Goal: Complete application form

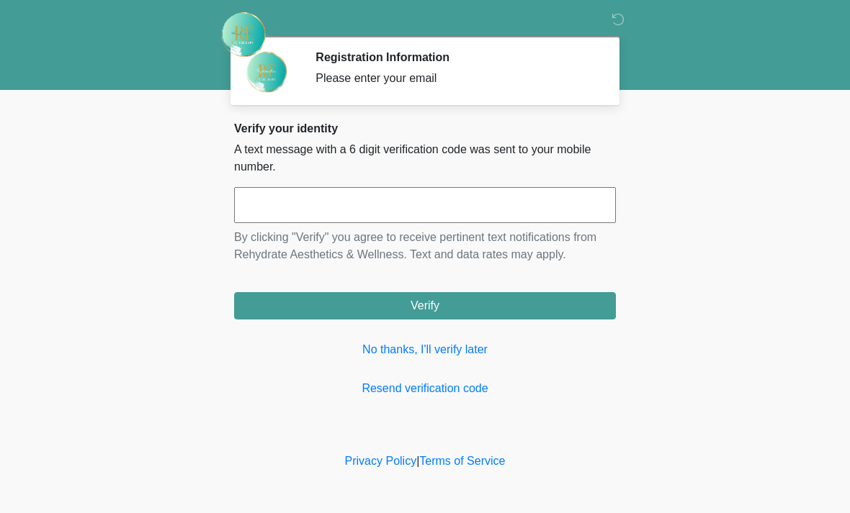
click at [481, 206] on input "text" at bounding box center [425, 205] width 382 height 36
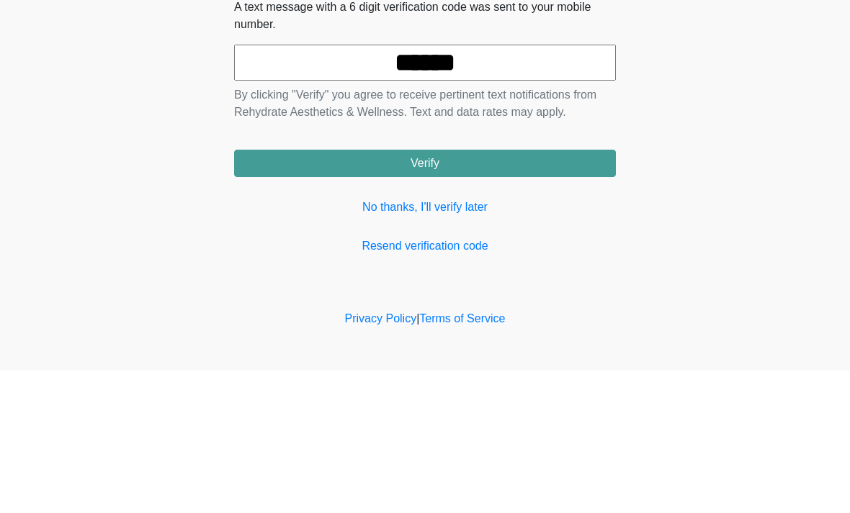
type input "******"
click at [549, 292] on button "Verify" at bounding box center [425, 305] width 382 height 27
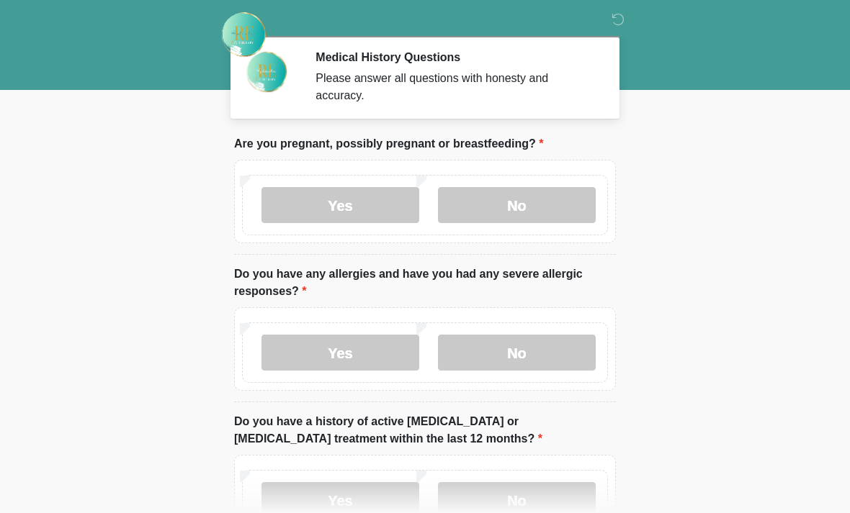
click at [547, 201] on label "No" at bounding box center [517, 205] width 158 height 36
click at [535, 354] on label "No" at bounding box center [517, 353] width 158 height 36
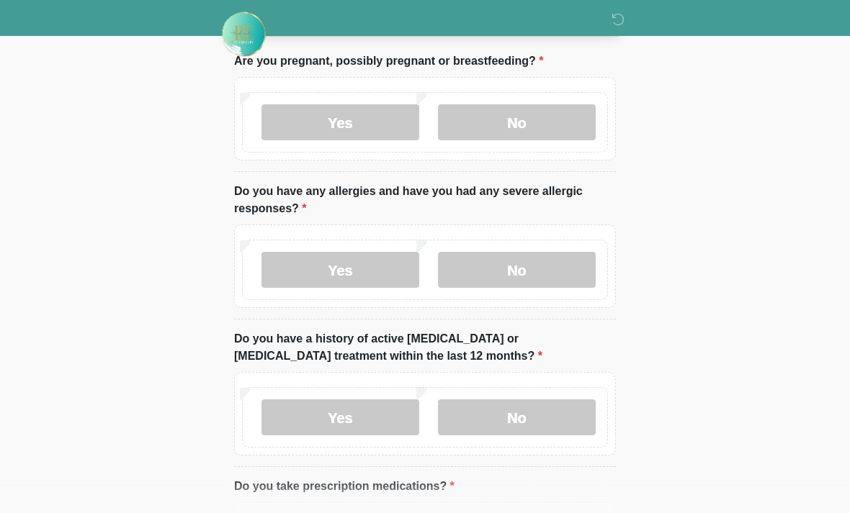
scroll to position [94, 0]
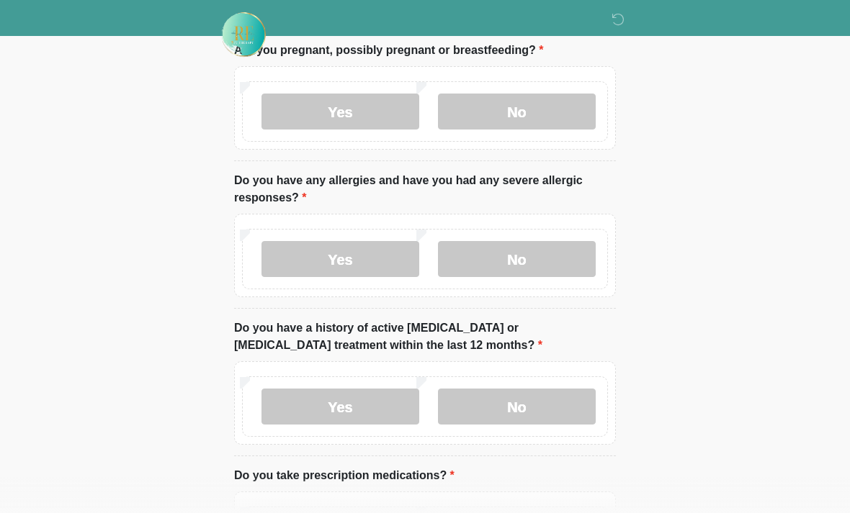
click at [563, 408] on label "No" at bounding box center [517, 407] width 158 height 36
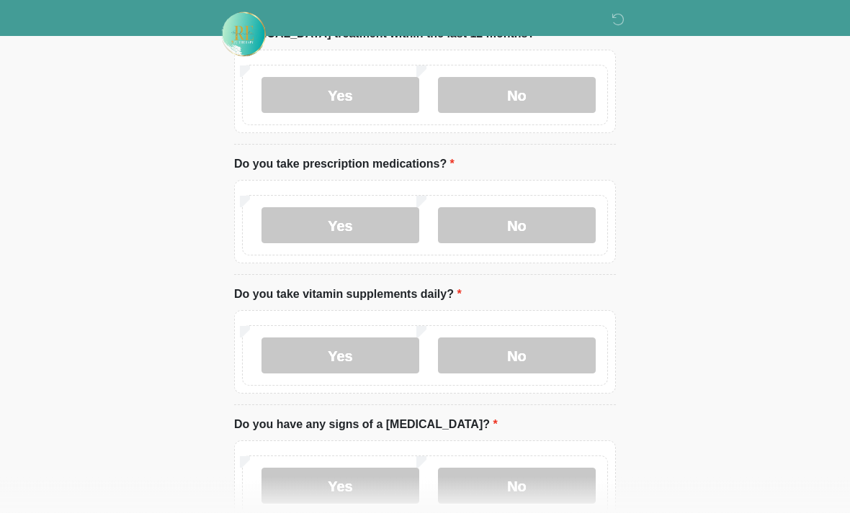
scroll to position [405, 0]
click at [554, 239] on label "No" at bounding box center [517, 225] width 158 height 36
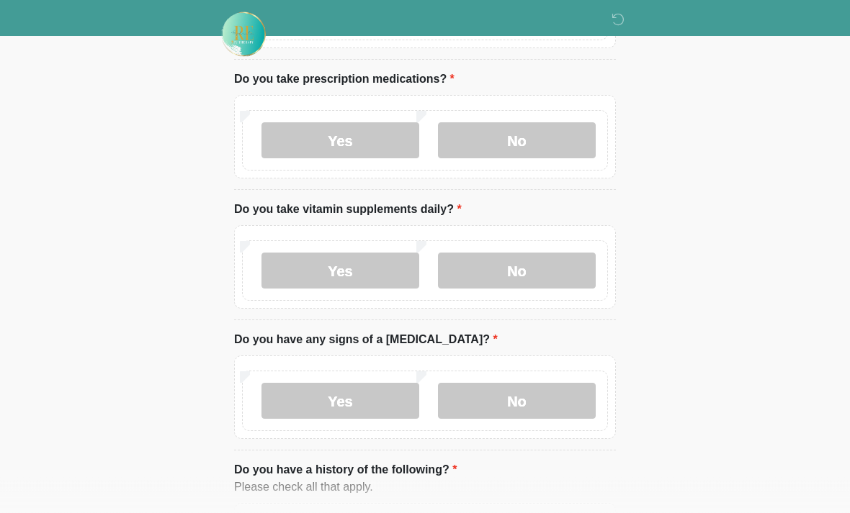
scroll to position [490, 0]
click at [557, 271] on label "No" at bounding box center [517, 271] width 158 height 36
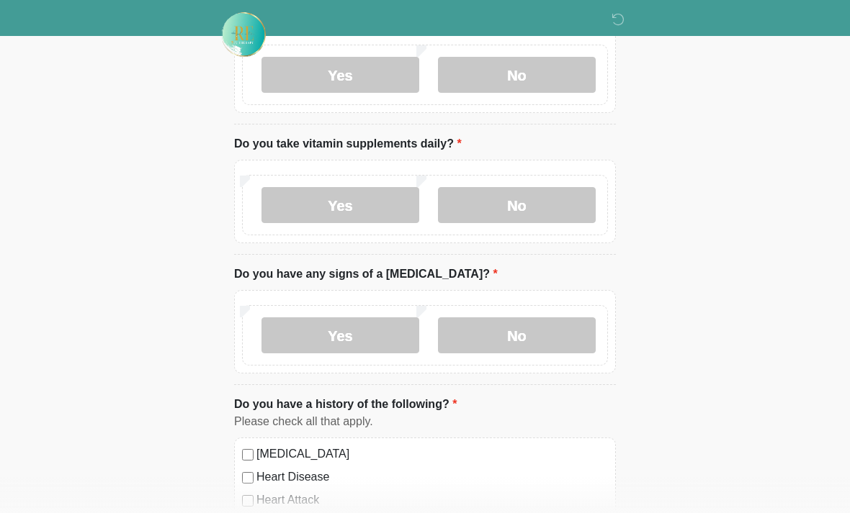
scroll to position [559, 0]
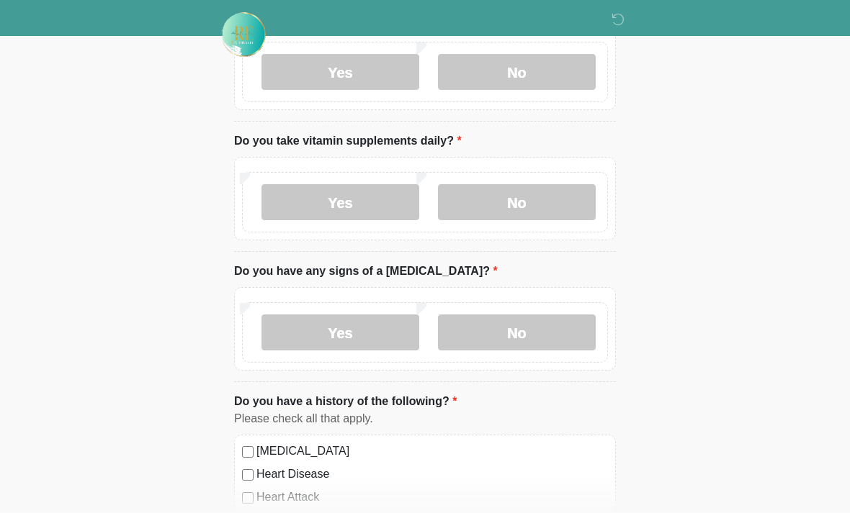
click at [544, 341] on label "No" at bounding box center [517, 333] width 158 height 36
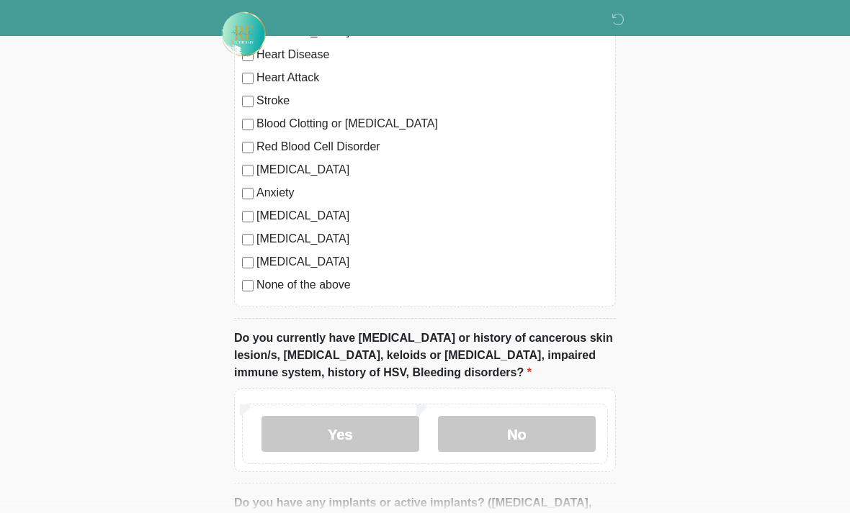
scroll to position [989, 0]
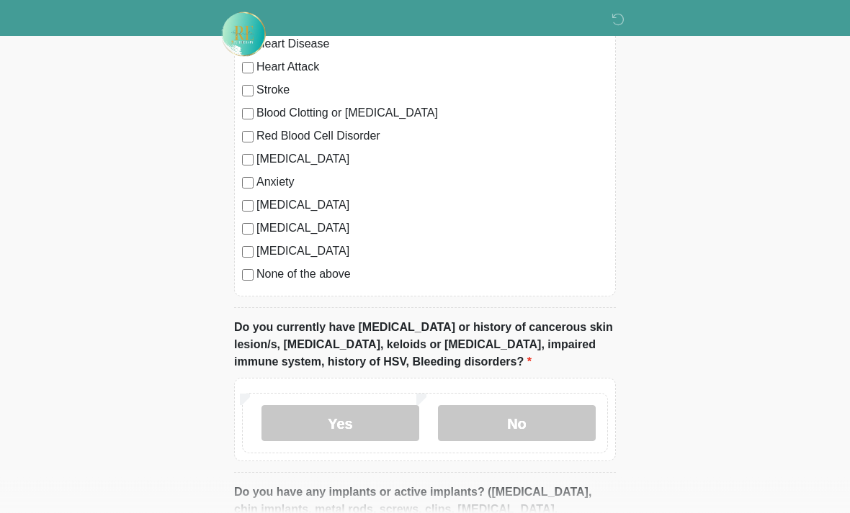
click at [557, 424] on label "No" at bounding box center [517, 424] width 158 height 36
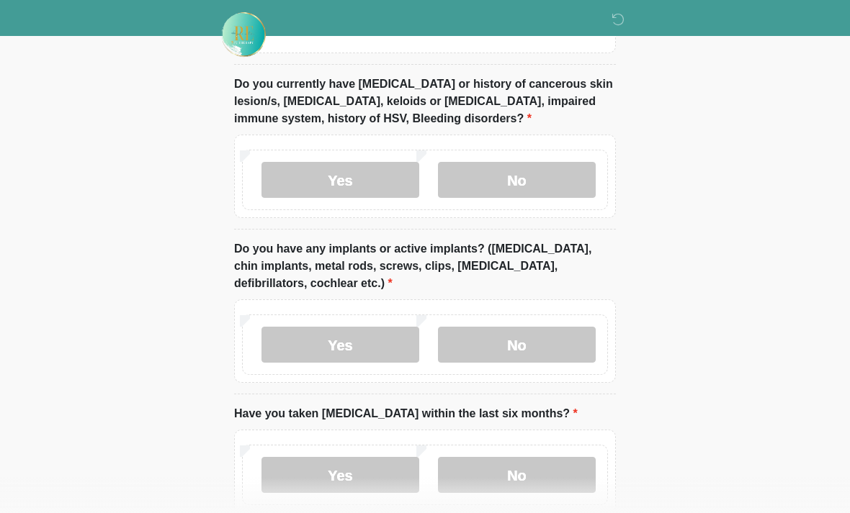
scroll to position [1244, 0]
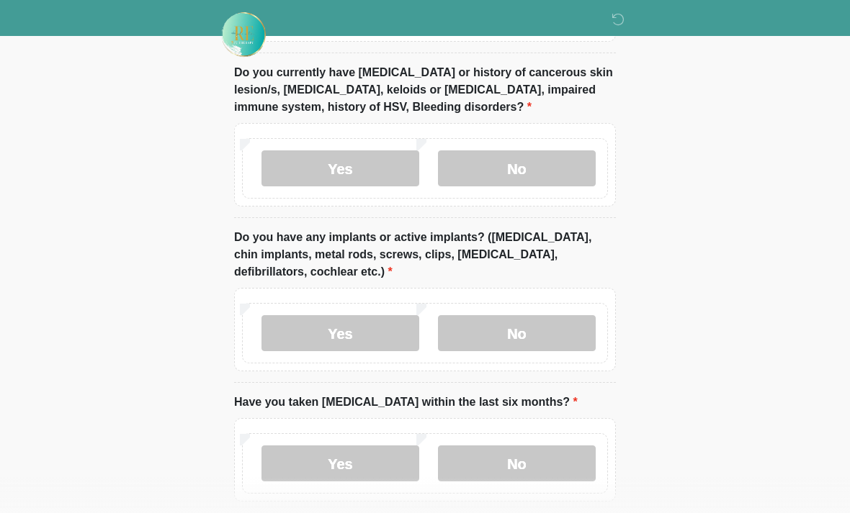
click at [557, 327] on label "No" at bounding box center [517, 333] width 158 height 36
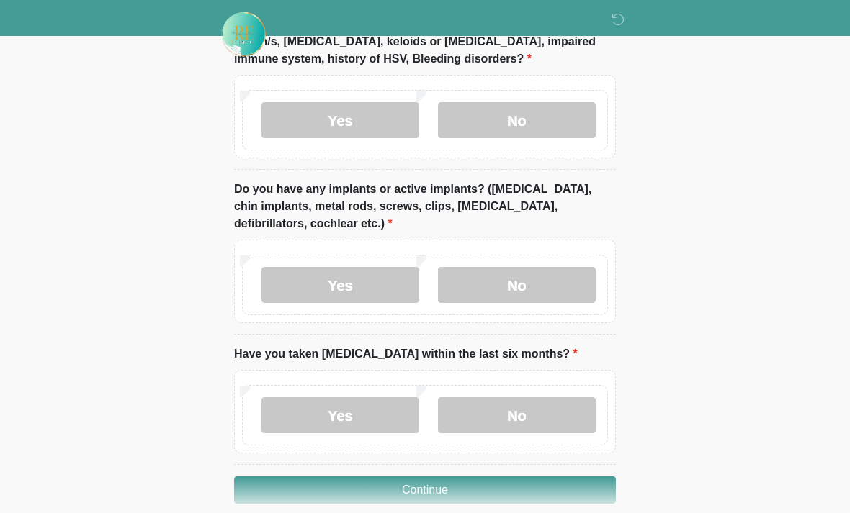
click at [562, 405] on label "No" at bounding box center [517, 416] width 158 height 36
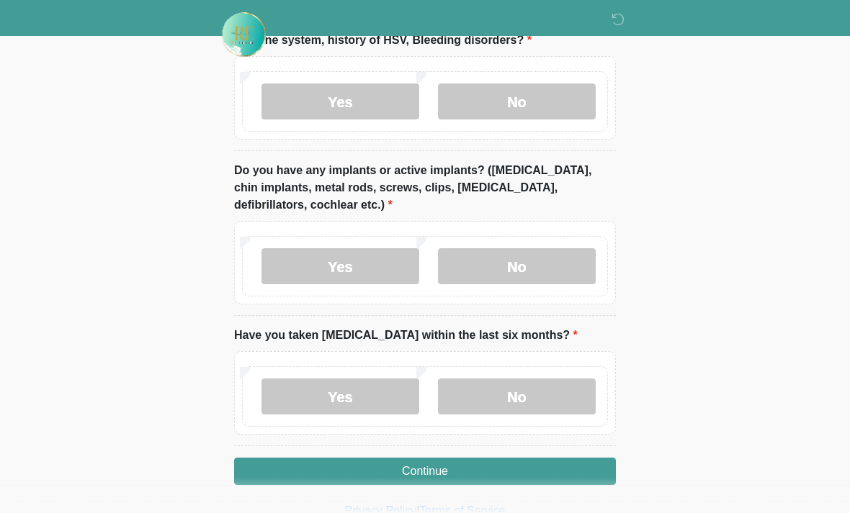
click at [593, 458] on button "Continue" at bounding box center [425, 471] width 382 height 27
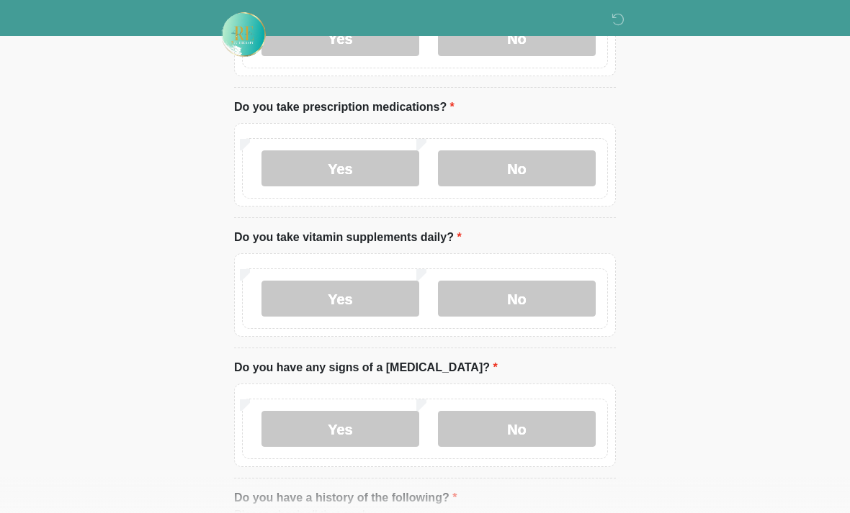
scroll to position [0, 0]
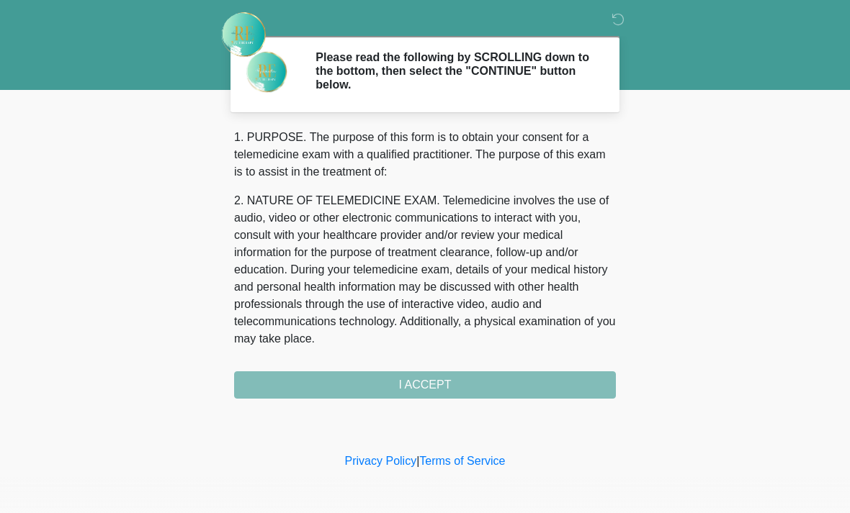
click at [566, 381] on div "1. PURPOSE. The purpose of this form is to obtain your consent for a telemedici…" at bounding box center [425, 264] width 382 height 270
click at [448, 377] on div "1. PURPOSE. The purpose of this form is to obtain your consent for a telemedici…" at bounding box center [425, 264] width 382 height 270
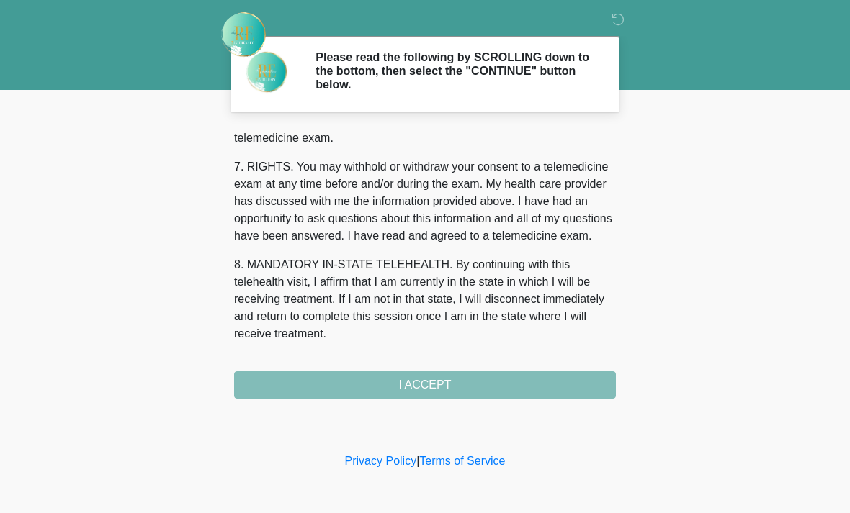
scroll to position [627, 0]
click at [453, 387] on button "I ACCEPT" at bounding box center [425, 385] width 382 height 27
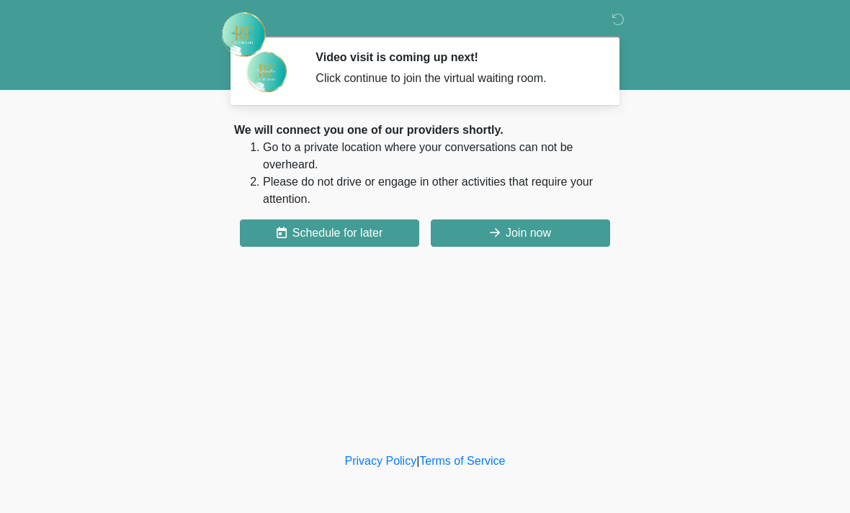
click at [550, 231] on button "Join now" at bounding box center [520, 233] width 179 height 27
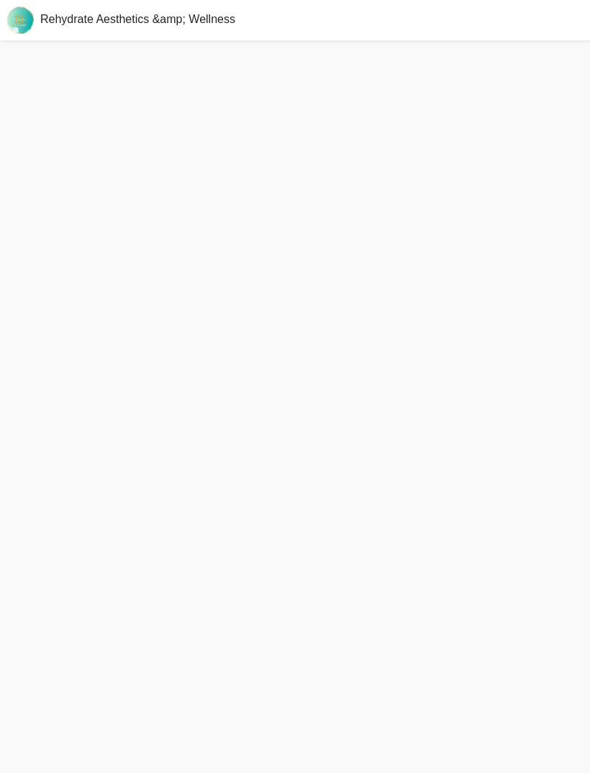
scroll to position [4, 0]
